Goal: Task Accomplishment & Management: Complete application form

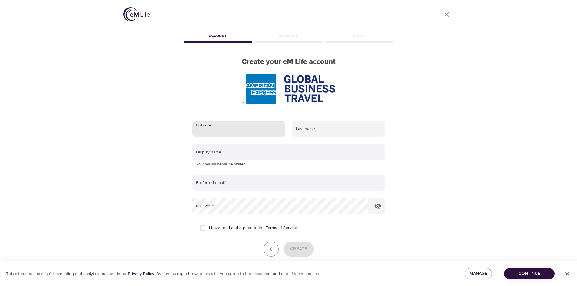
click at [205, 130] on input "text" at bounding box center [238, 129] width 93 height 16
type input "[PERSON_NAME]"
click at [311, 134] on input "text" at bounding box center [338, 129] width 93 height 16
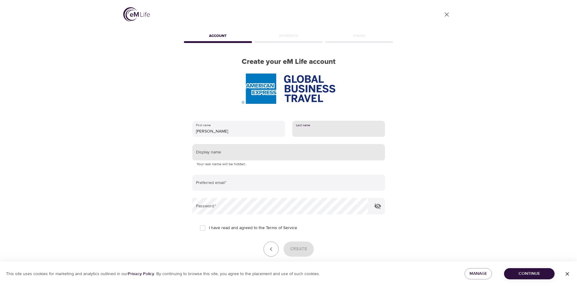
type input "[PERSON_NAME]"
click at [221, 155] on input "text" at bounding box center [288, 152] width 193 height 16
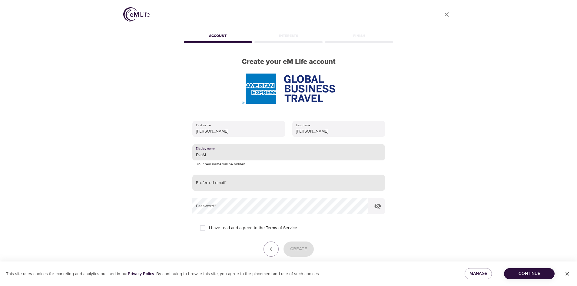
type input "EvaM"
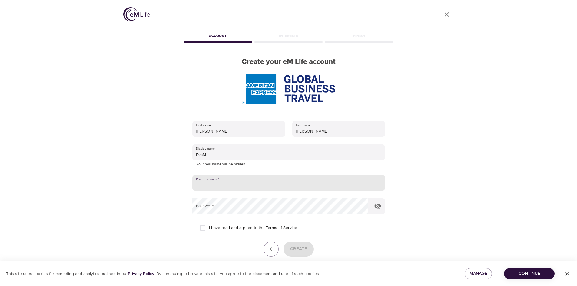
click at [206, 184] on input "email" at bounding box center [288, 183] width 193 height 16
type input "e"
type input "[EMAIL_ADDRESS][DOMAIN_NAME]"
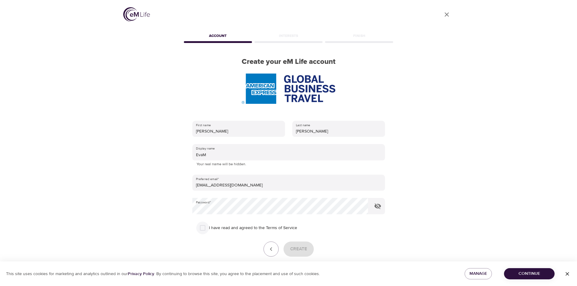
click at [202, 227] on input "I have read and agreed to the Terms of Service" at bounding box center [202, 228] width 13 height 13
checkbox input "true"
click at [301, 251] on span "Create" at bounding box center [298, 249] width 17 height 8
